Goal: Transaction & Acquisition: Book appointment/travel/reservation

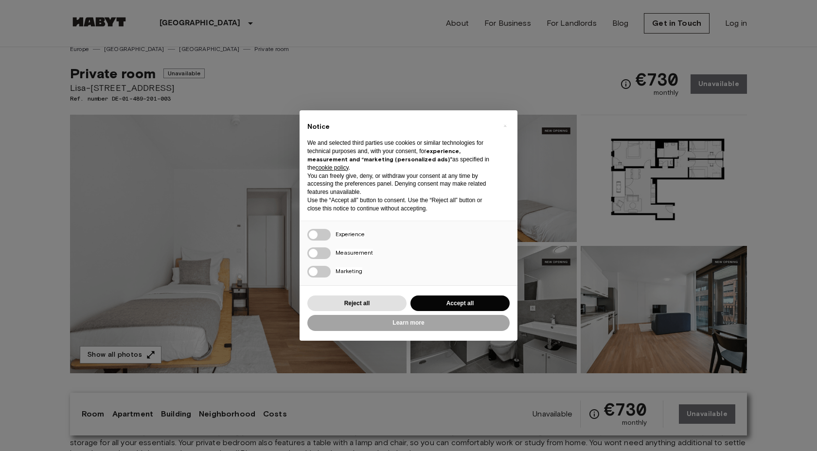
scroll to position [10, 0]
click at [474, 303] on button "Accept all" at bounding box center [459, 304] width 99 height 16
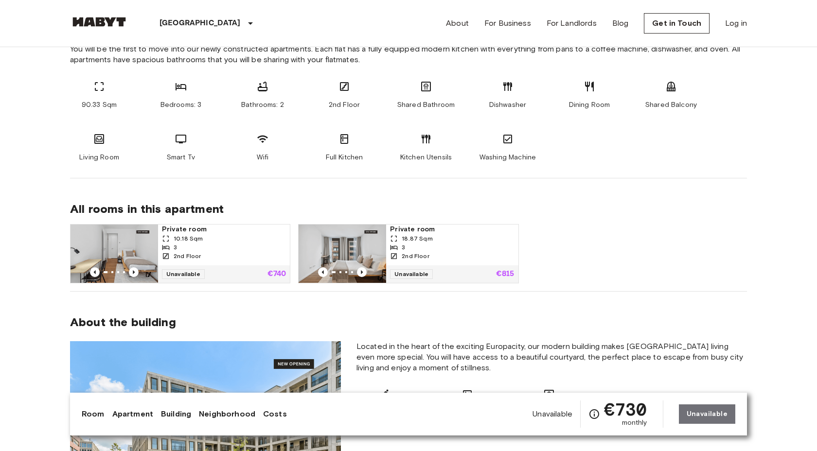
scroll to position [547, 0]
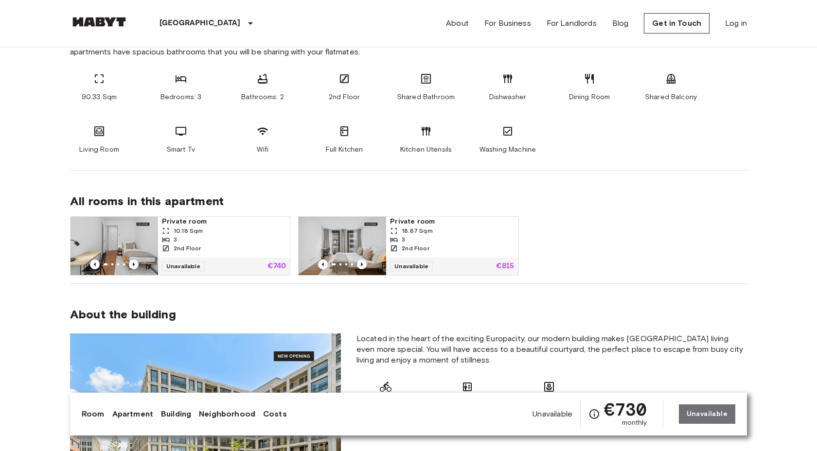
click at [218, 239] on div "3" at bounding box center [224, 239] width 124 height 9
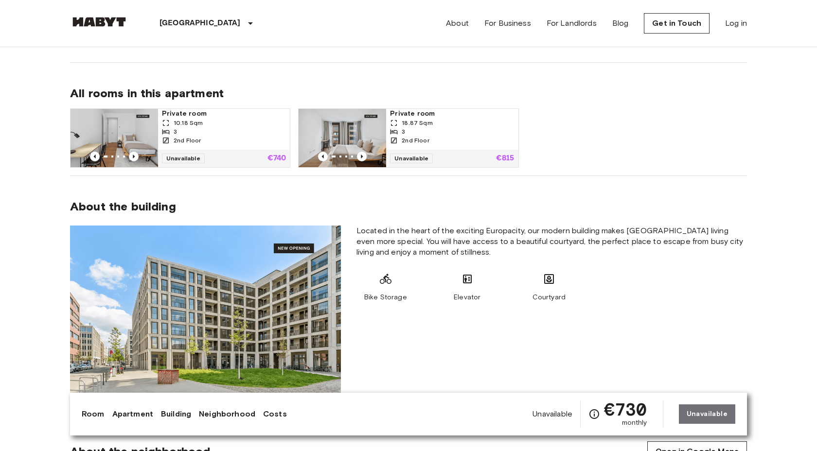
scroll to position [657, 0]
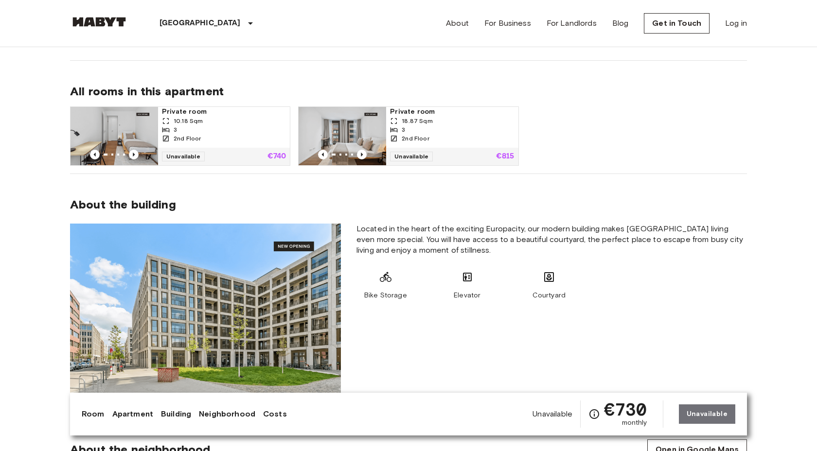
click at [414, 123] on span "18.87 Sqm" at bounding box center [417, 121] width 31 height 9
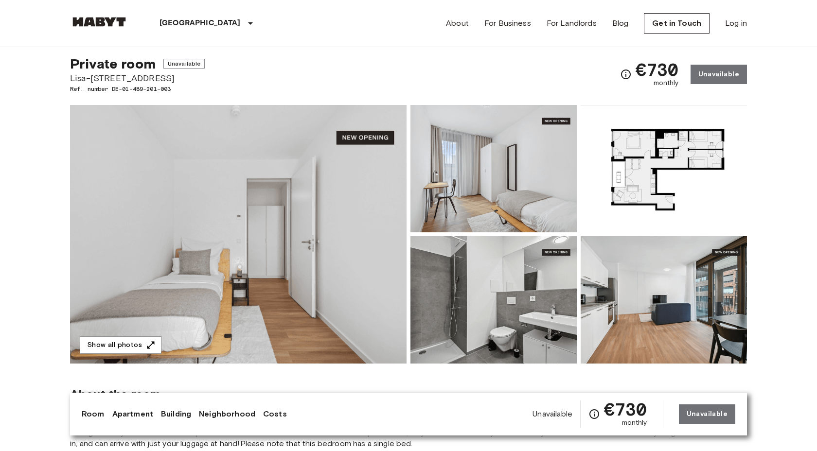
scroll to position [18, 0]
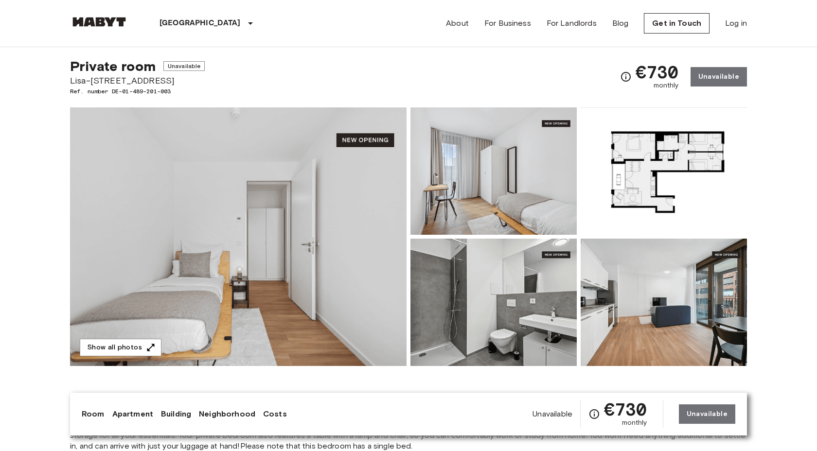
click at [472, 209] on img at bounding box center [493, 170] width 166 height 127
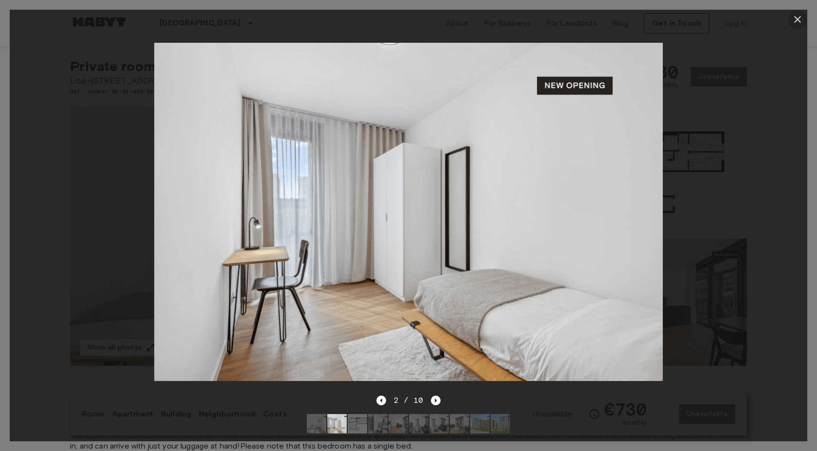
click at [796, 19] on icon "button" at bounding box center [797, 20] width 12 height 12
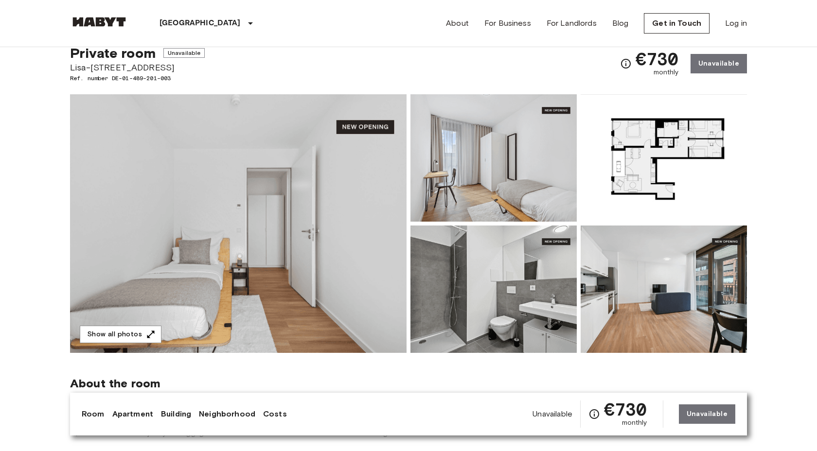
scroll to position [32, 0]
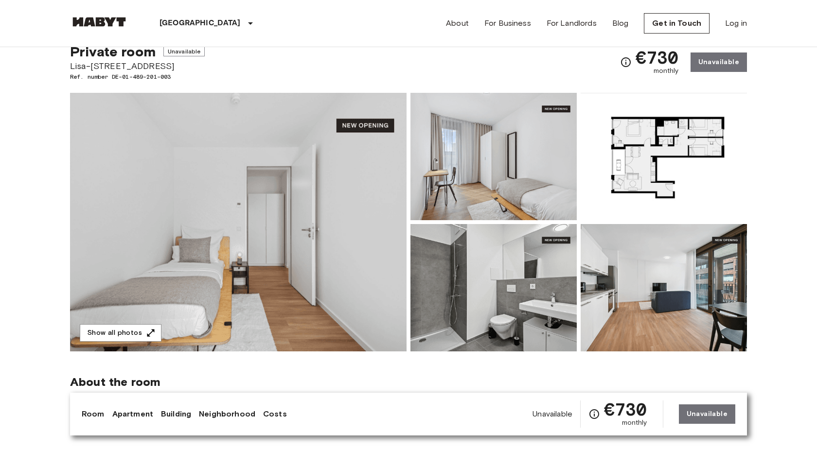
click at [660, 267] on img at bounding box center [663, 287] width 166 height 127
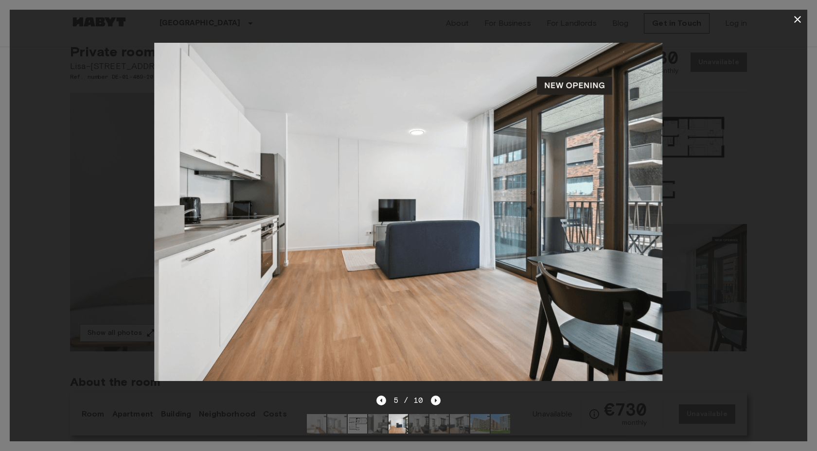
click at [717, 161] on div at bounding box center [408, 212] width 797 height 366
click at [437, 401] on icon "Next image" at bounding box center [436, 401] width 10 height 10
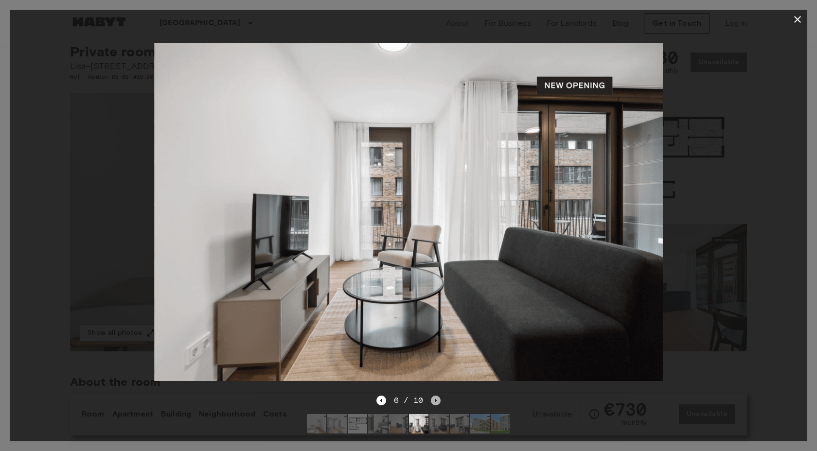
click at [437, 400] on icon "Next image" at bounding box center [436, 401] width 10 height 10
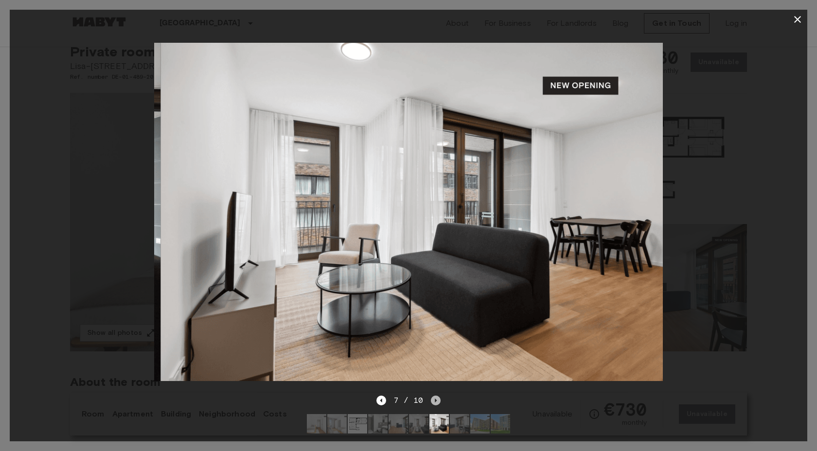
click at [437, 400] on icon "Next image" at bounding box center [436, 401] width 10 height 10
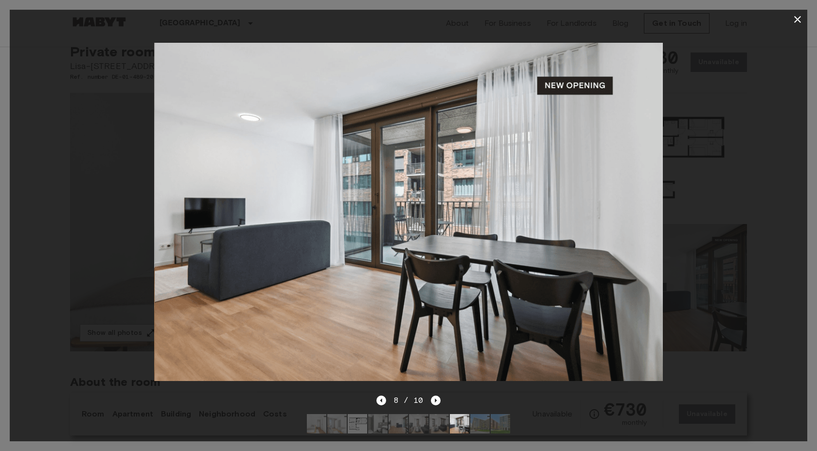
click at [387, 403] on div "8 / 10" at bounding box center [408, 401] width 65 height 12
click at [384, 401] on icon "Previous image" at bounding box center [381, 401] width 10 height 10
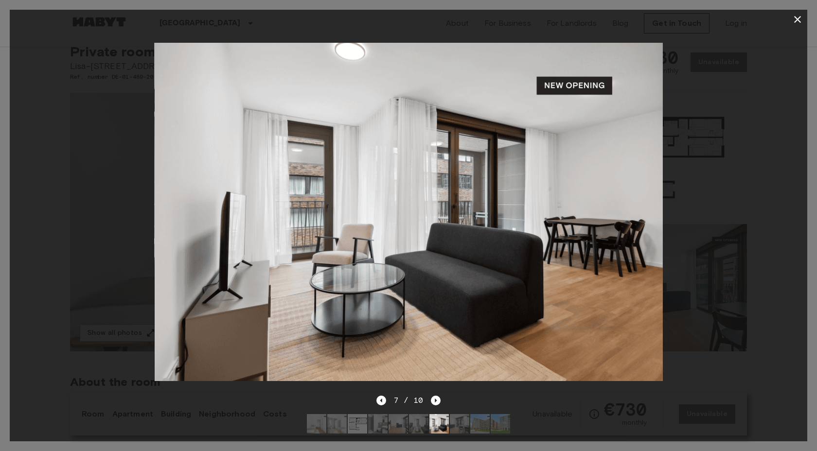
click at [801, 21] on icon "button" at bounding box center [797, 20] width 12 height 12
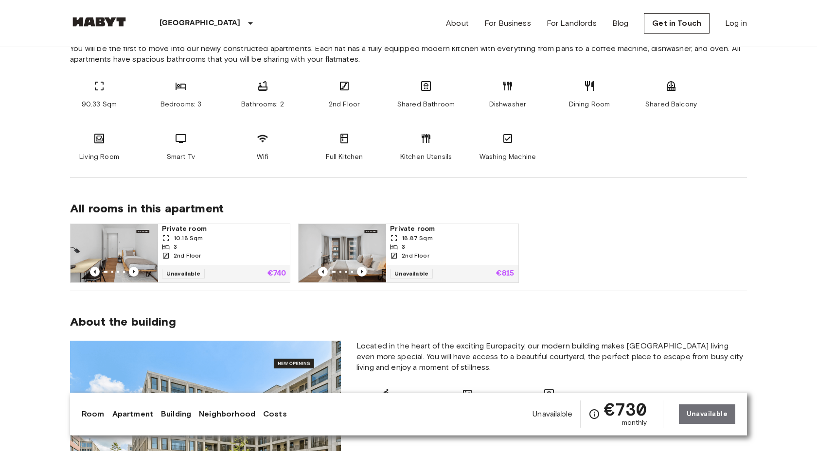
scroll to position [545, 0]
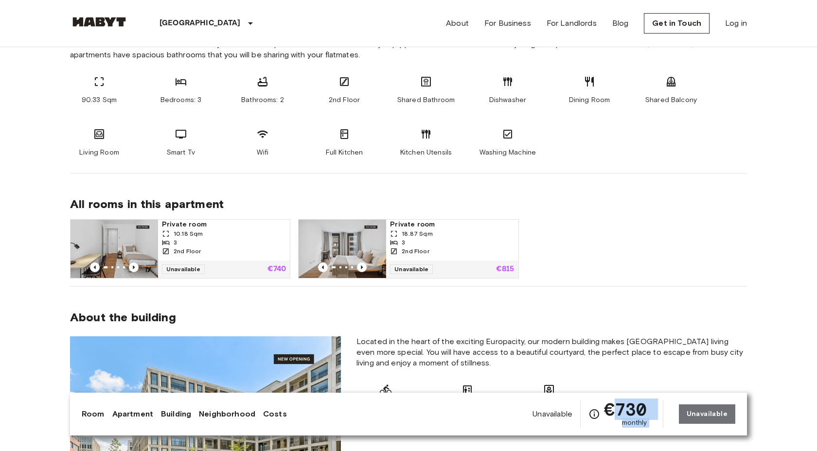
drag, startPoint x: 617, startPoint y: 404, endPoint x: 674, endPoint y: 408, distance: 57.0
click at [674, 408] on div "Unavailable €730 monthly Unavailable" at bounding box center [633, 414] width 203 height 27
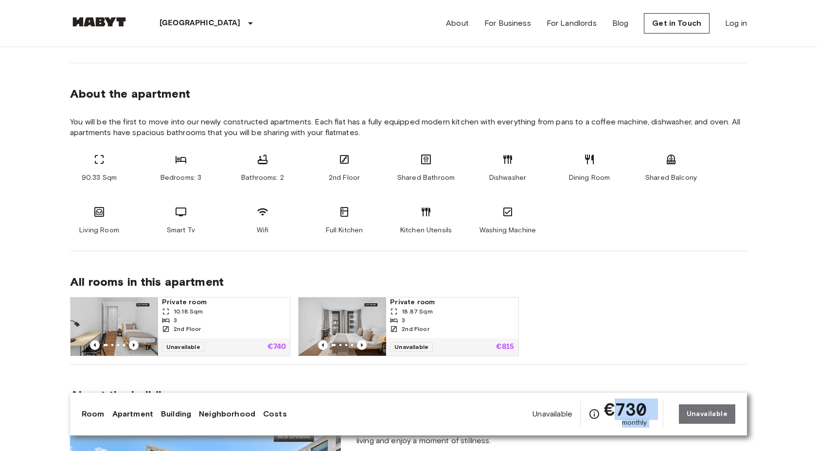
scroll to position [466, 0]
click at [384, 320] on img at bounding box center [343, 328] width 88 height 58
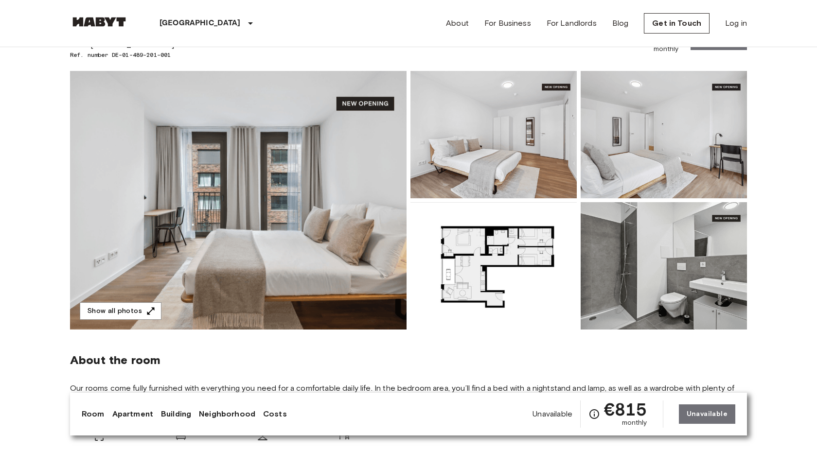
click at [515, 250] on img at bounding box center [493, 265] width 166 height 127
